Goal: Information Seeking & Learning: Learn about a topic

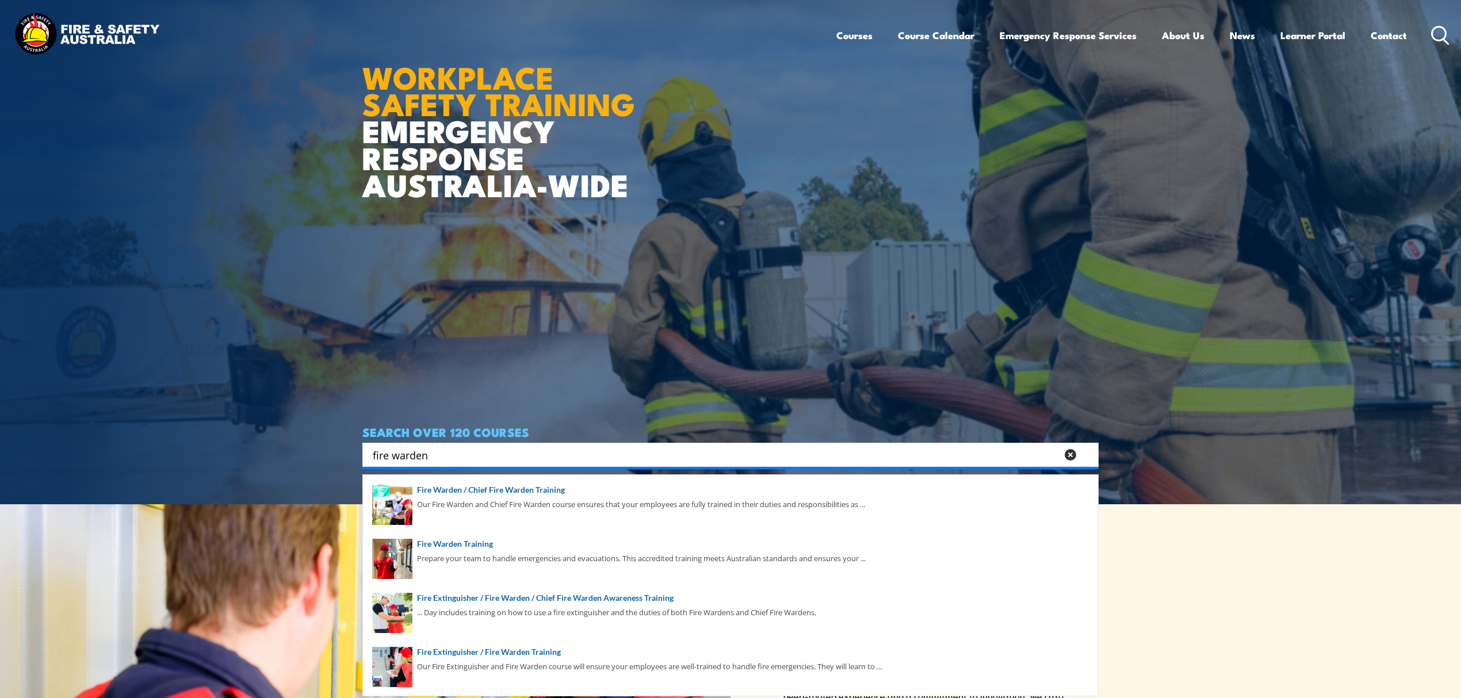
scroll to position [230, 0]
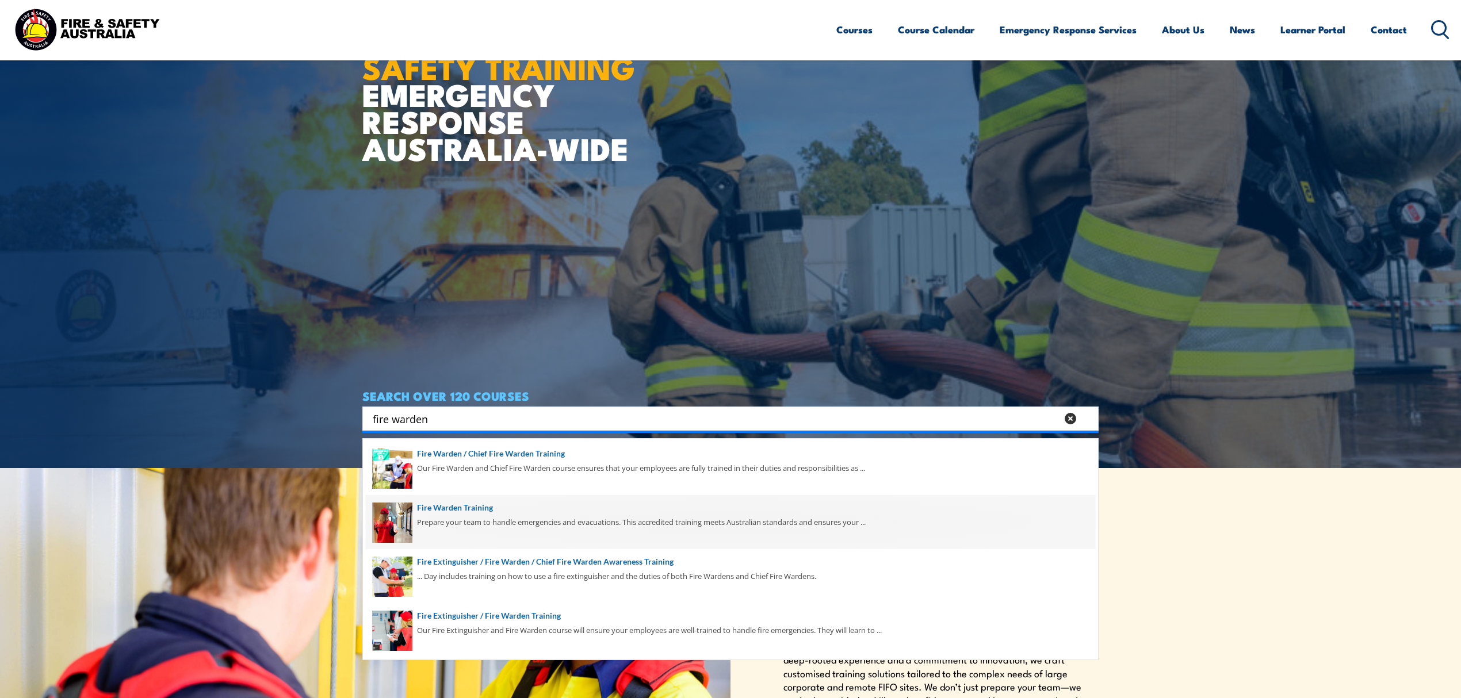
type input "fire warden"
click at [468, 520] on span at bounding box center [730, 522] width 729 height 54
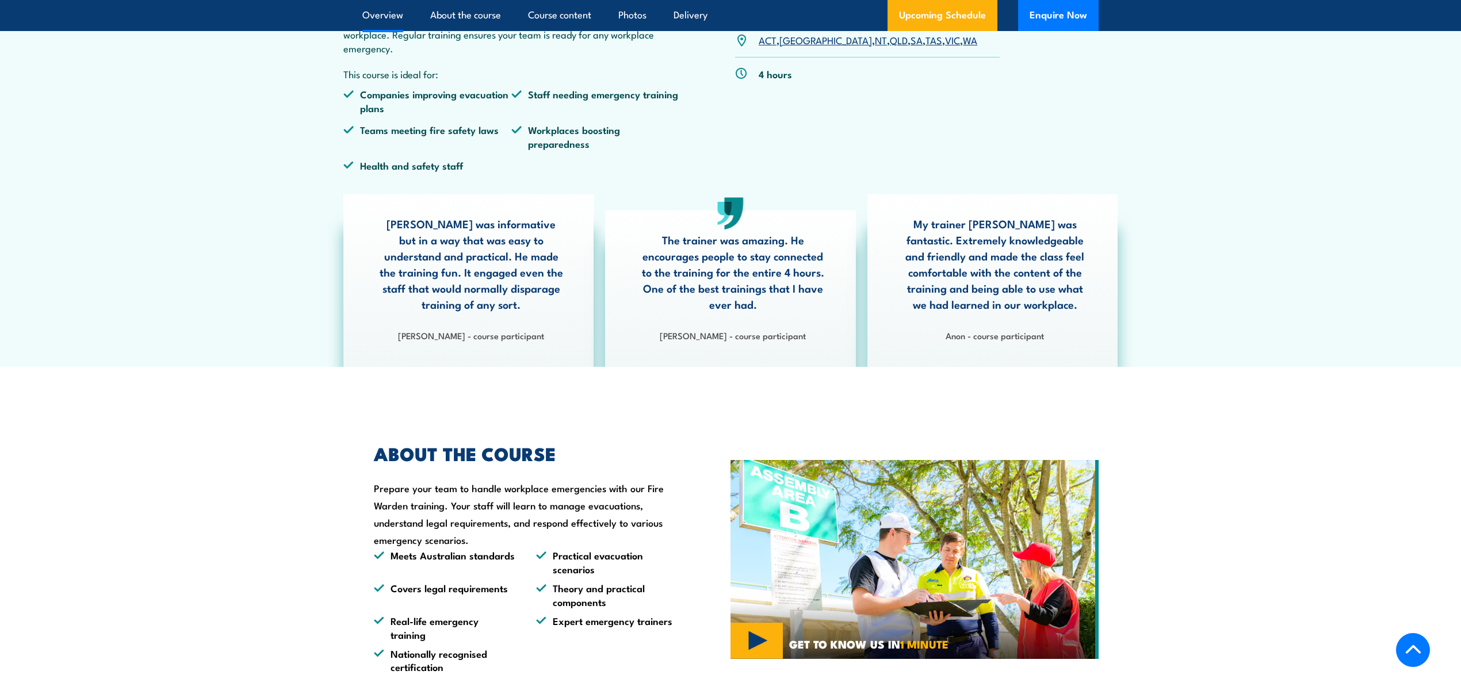
scroll to position [460, 0]
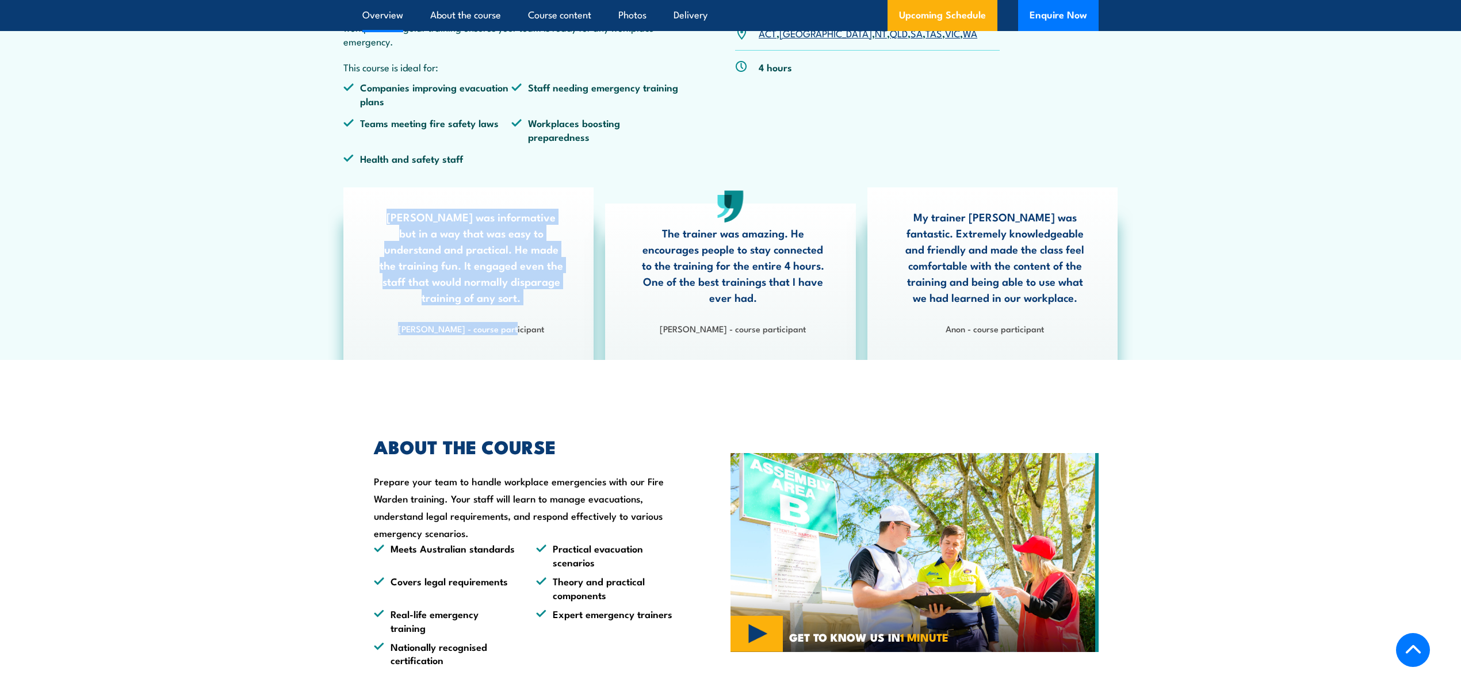
drag, startPoint x: 385, startPoint y: 212, endPoint x: 528, endPoint y: 315, distance: 176.4
click at [528, 315] on div "Matt was informative but in a way that was easy to understand and practical. He…" at bounding box center [468, 274] width 250 height 173
click at [530, 299] on p "Matt was informative but in a way that was easy to understand and practical. He…" at bounding box center [471, 257] width 188 height 97
drag, startPoint x: 531, startPoint y: 331, endPoint x: 385, endPoint y: 215, distance: 187.5
click at [385, 215] on div "Matt was informative but in a way that was easy to understand and practical. He…" at bounding box center [468, 274] width 250 height 173
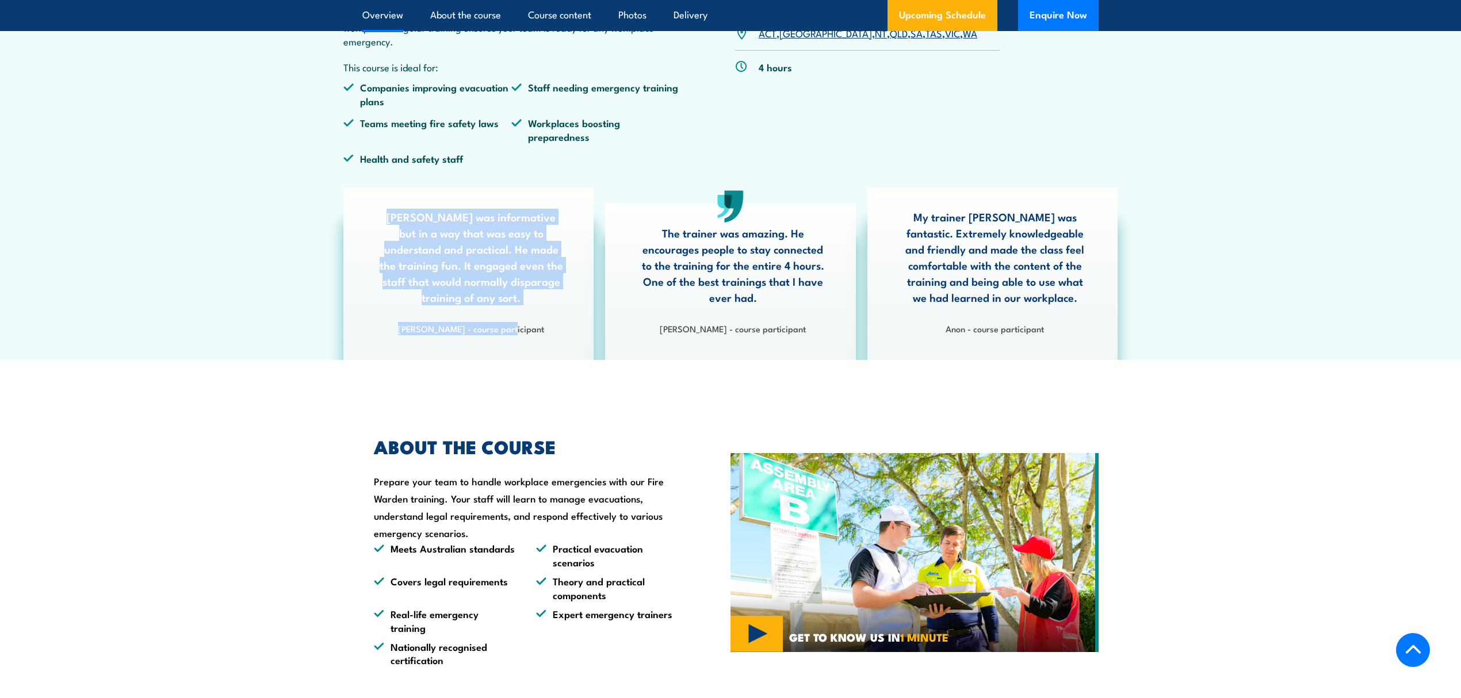
click at [460, 267] on p "Matt was informative but in a way that was easy to understand and practical. He…" at bounding box center [471, 257] width 188 height 97
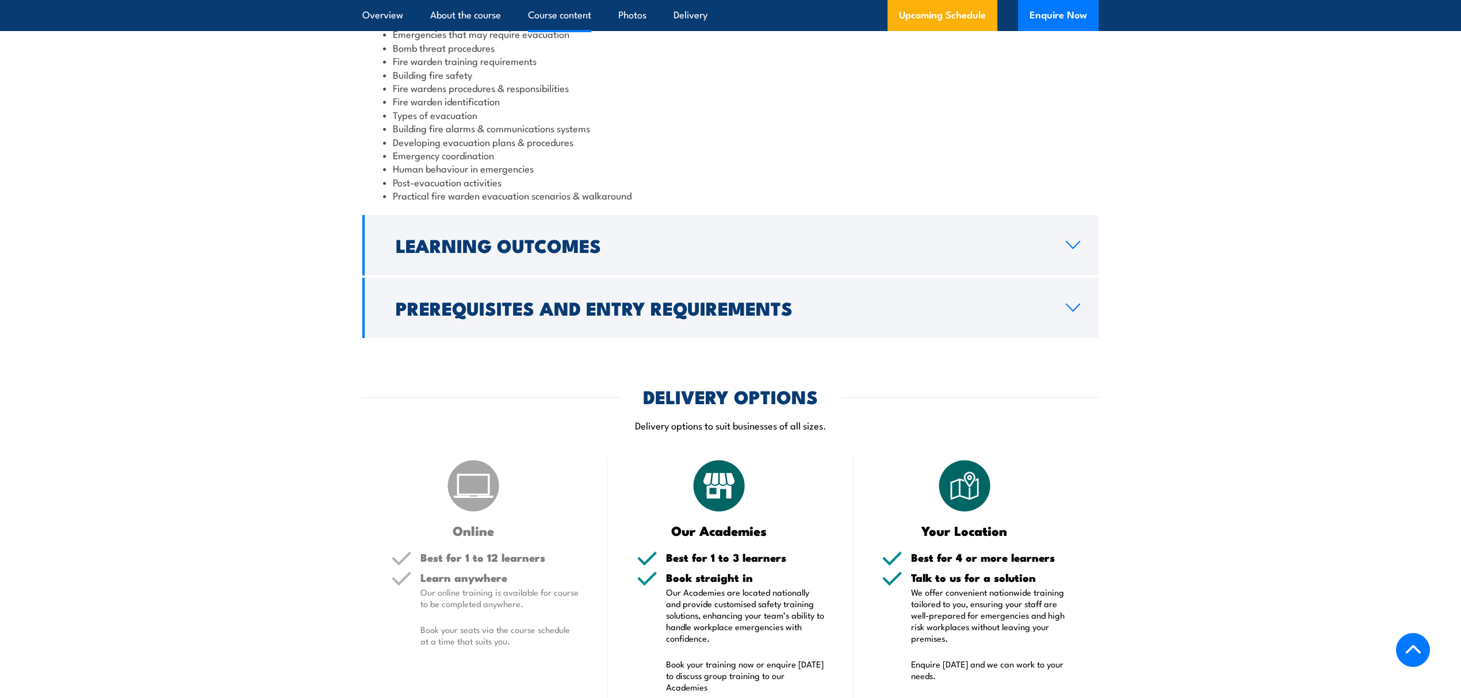
scroll to position [1533, 0]
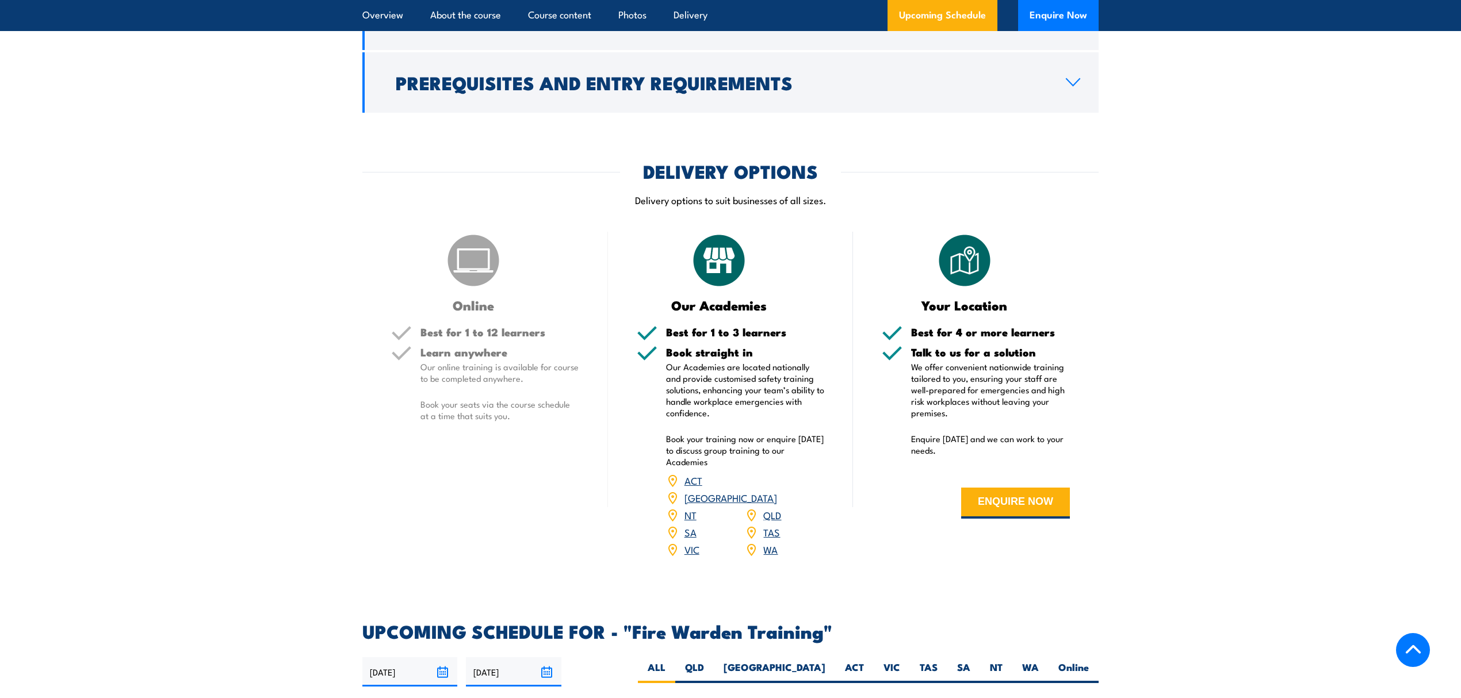
drag, startPoint x: 643, startPoint y: 169, endPoint x: 848, endPoint y: 169, distance: 205.3
click at [848, 169] on div "DELIVERY OPTIONS" at bounding box center [730, 171] width 736 height 16
click at [849, 171] on div "DELIVERY OPTIONS" at bounding box center [730, 171] width 736 height 16
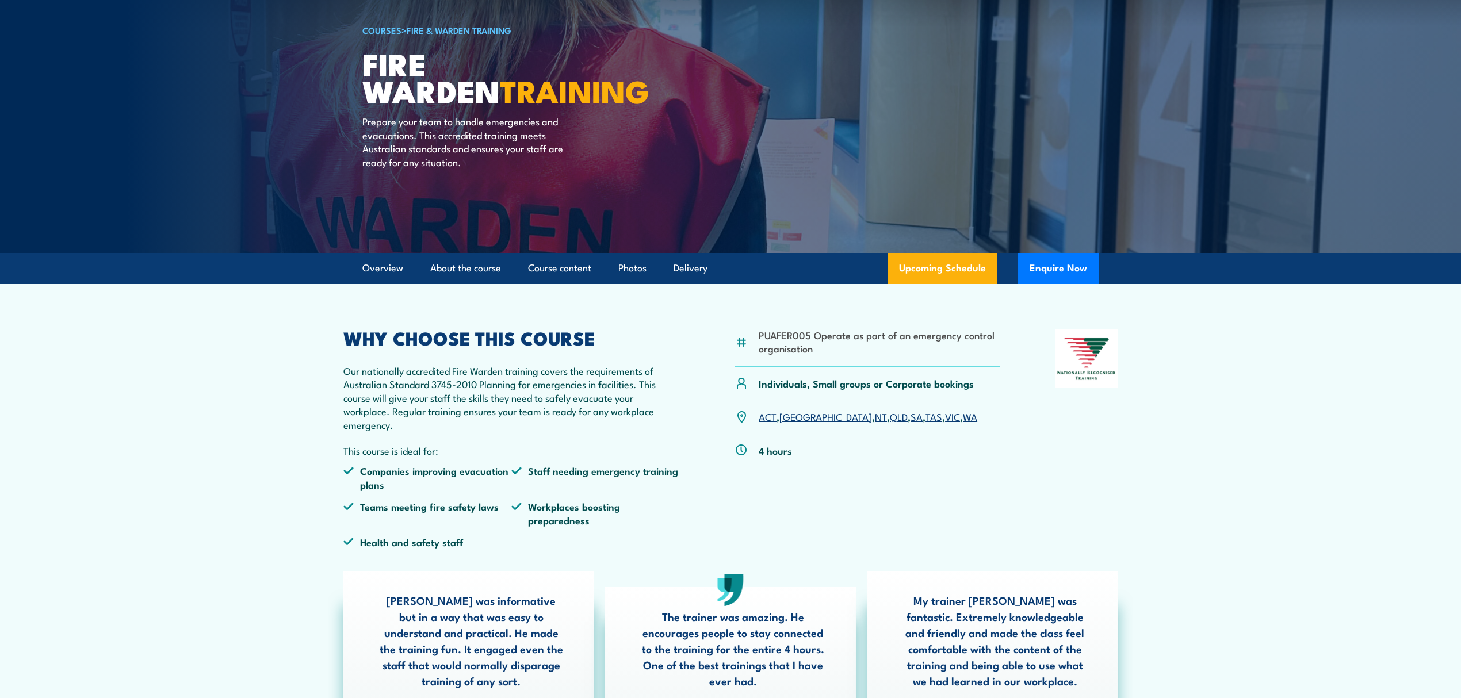
scroll to position [0, 0]
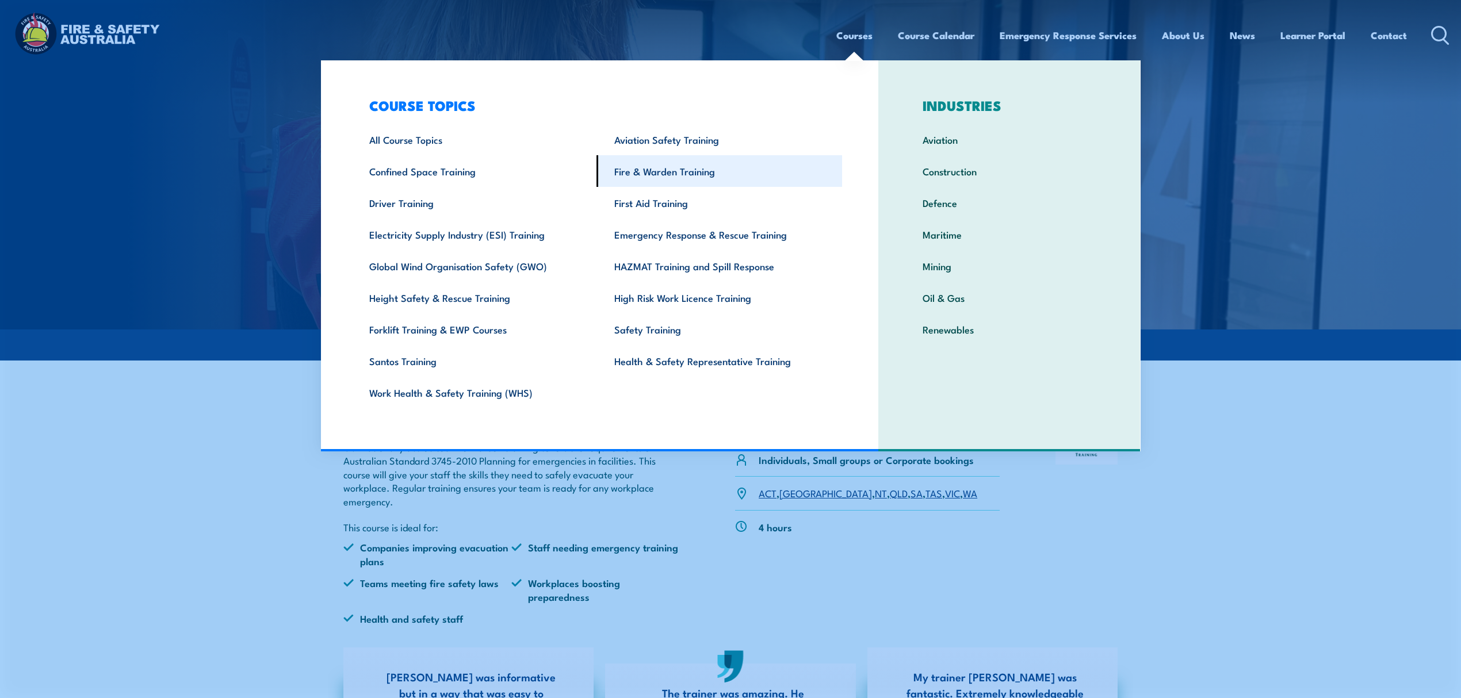
click at [712, 178] on link "Fire & Warden Training" at bounding box center [719, 171] width 246 height 32
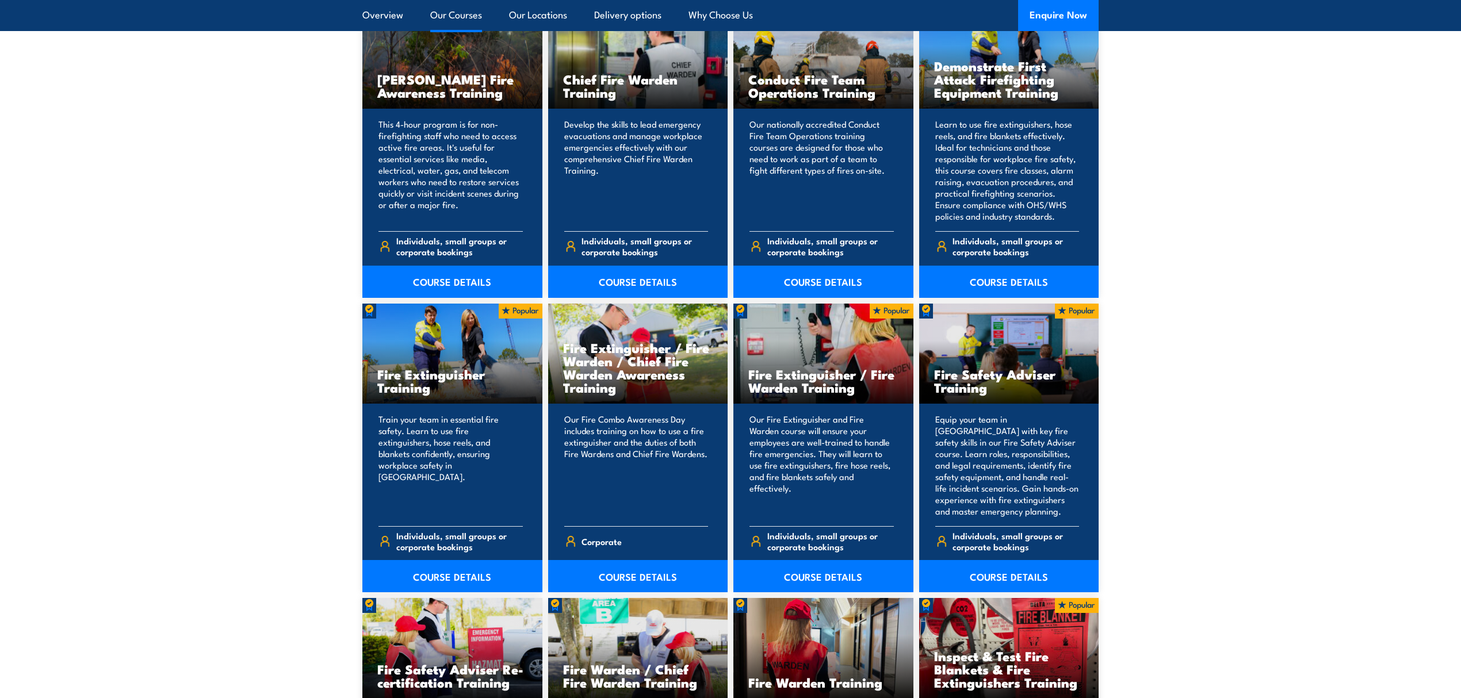
scroll to position [1227, 0]
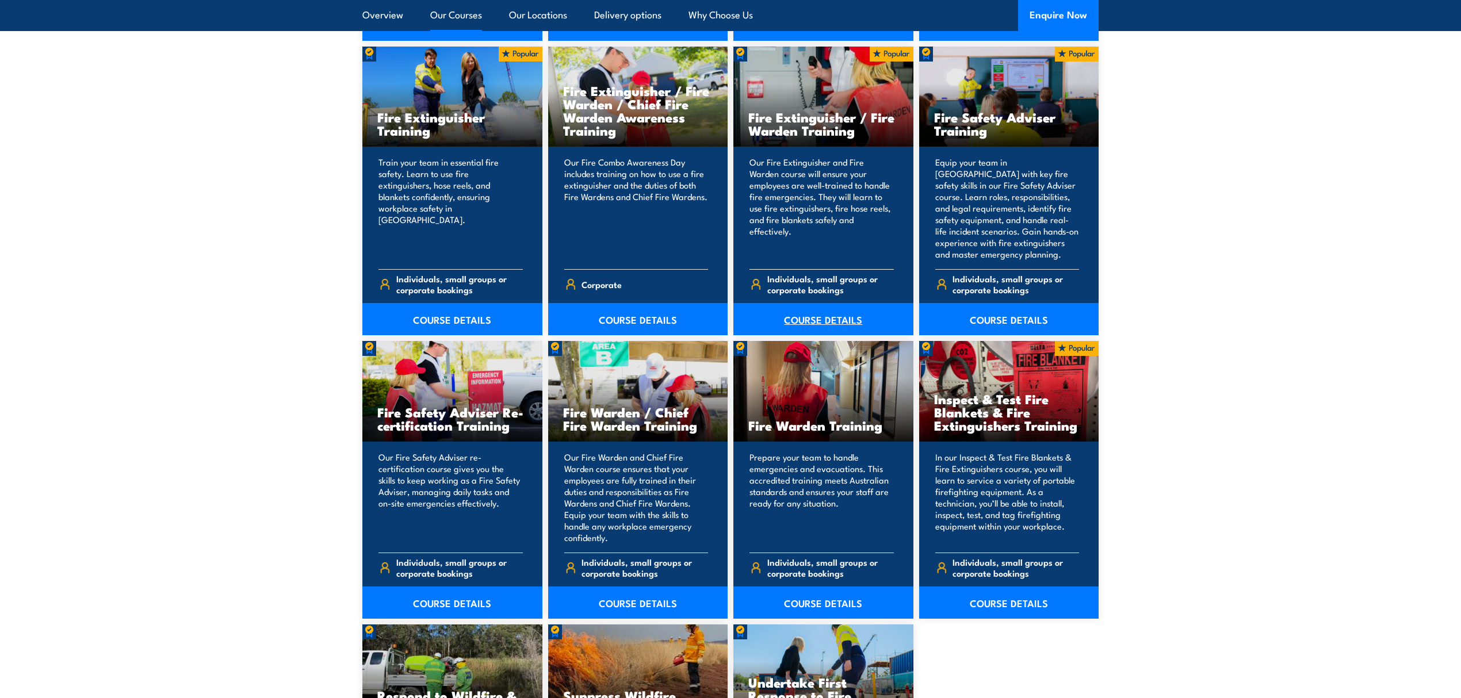
click at [832, 319] on link "COURSE DETAILS" at bounding box center [823, 319] width 180 height 32
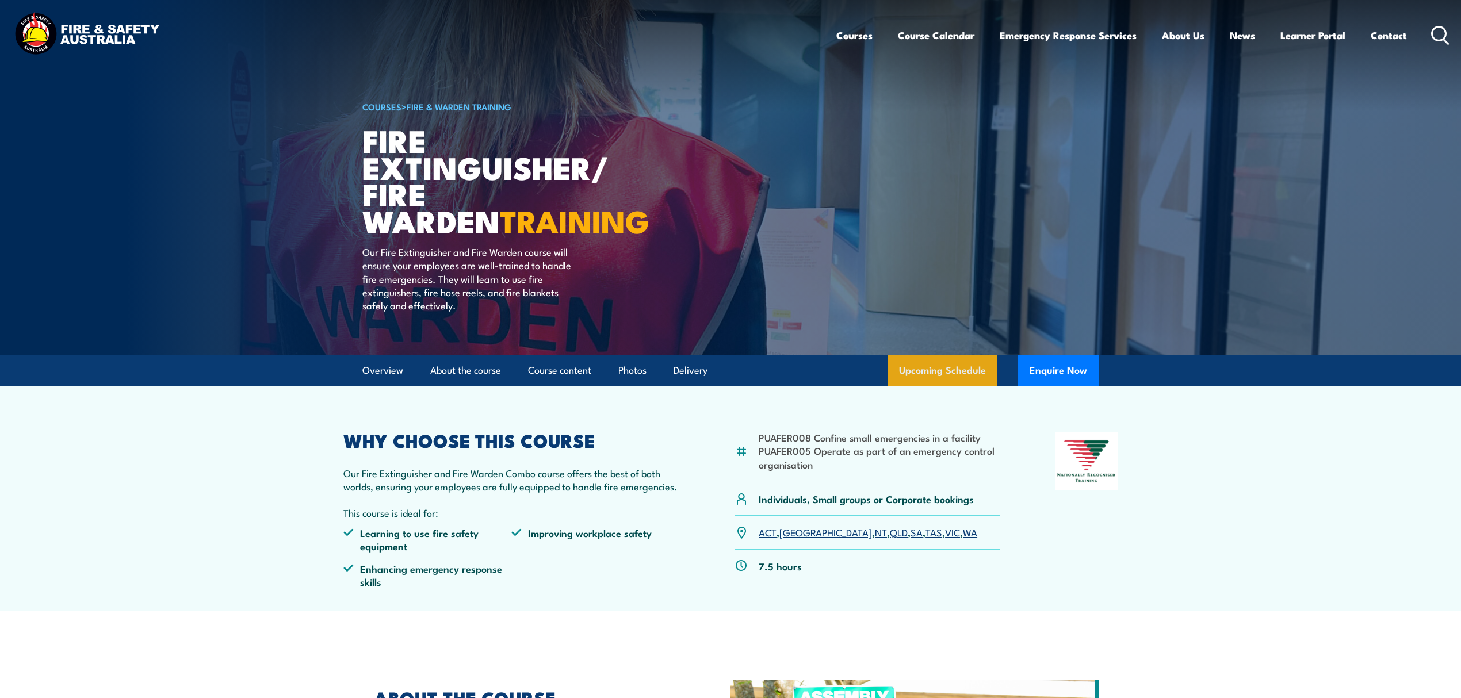
click at [948, 369] on link "Upcoming Schedule" at bounding box center [943, 370] width 110 height 31
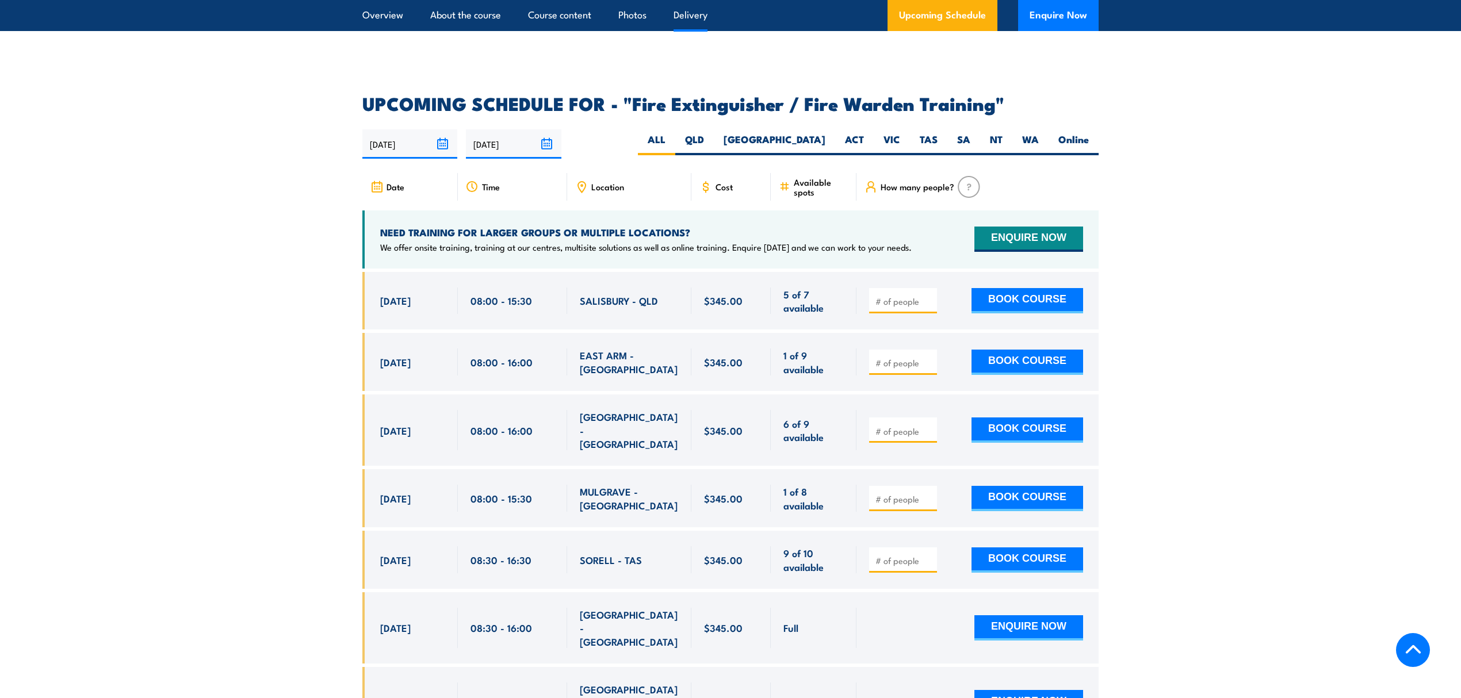
scroll to position [1888, 0]
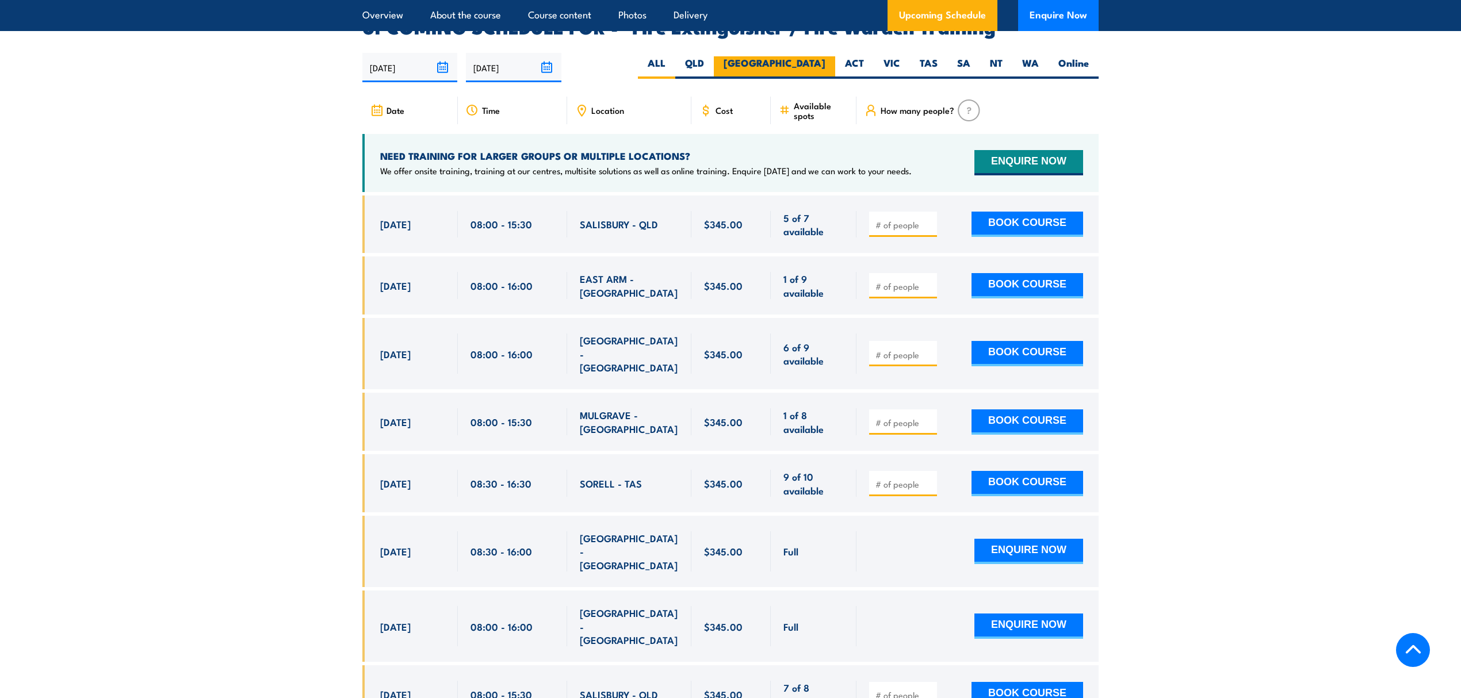
click at [821, 56] on label "[GEOGRAPHIC_DATA]" at bounding box center [774, 67] width 121 height 22
click at [825, 56] on input "[GEOGRAPHIC_DATA]" at bounding box center [828, 59] width 7 height 7
radio input "true"
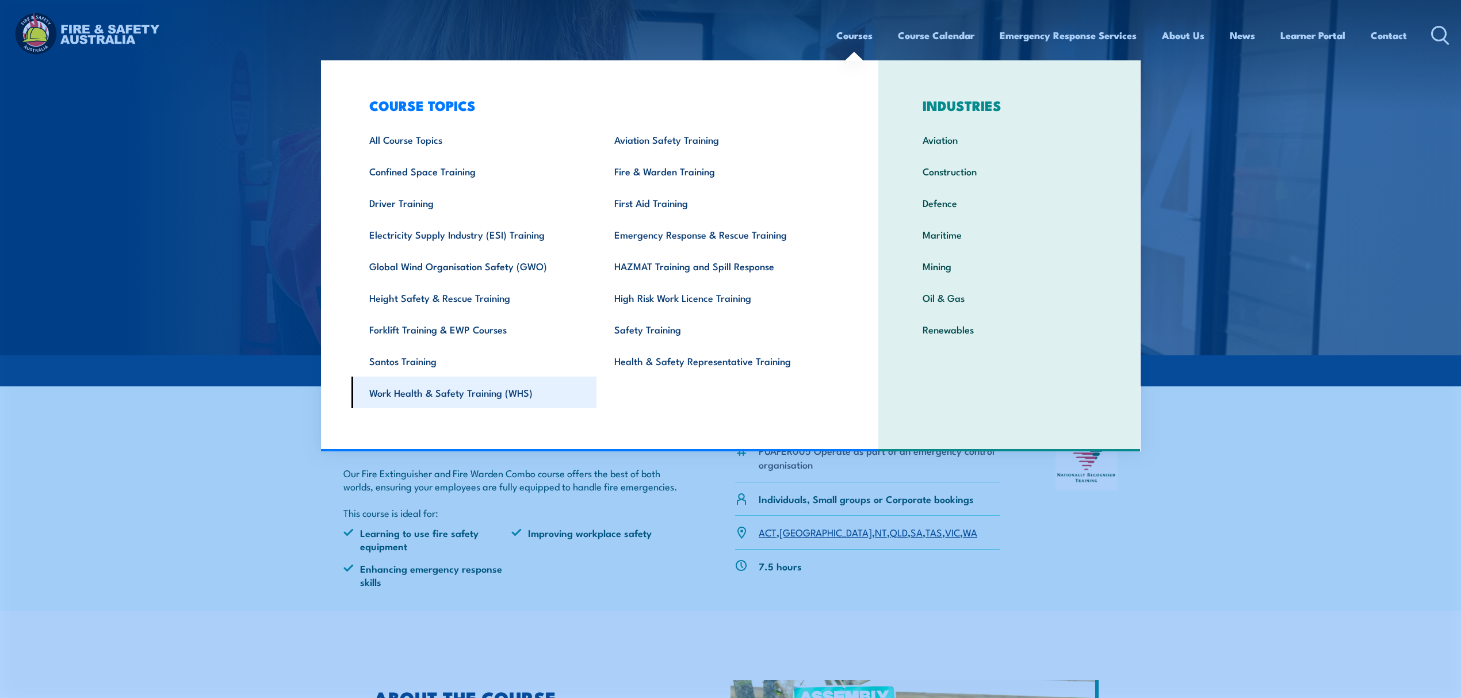
click at [491, 383] on link "Work Health & Safety Training (WHS)" at bounding box center [474, 393] width 246 height 32
